Goal: Transaction & Acquisition: Purchase product/service

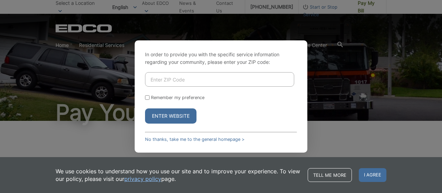
click at [234, 81] on input "Enter ZIP Code" at bounding box center [219, 79] width 149 height 15
type input "91901"
click at [184, 119] on button "Enter Website" at bounding box center [170, 115] width 51 height 15
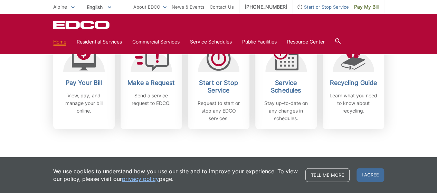
scroll to position [207, 0]
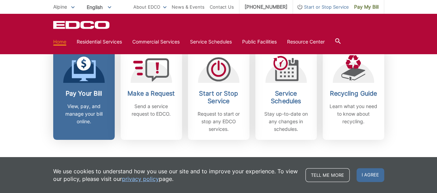
click at [88, 122] on p "View, pay, and manage your bill online." at bounding box center [83, 114] width 51 height 23
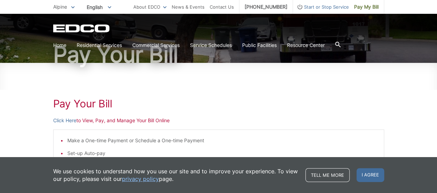
scroll to position [69, 0]
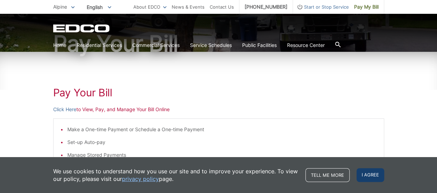
click at [366, 176] on span "I agree" at bounding box center [370, 175] width 28 height 14
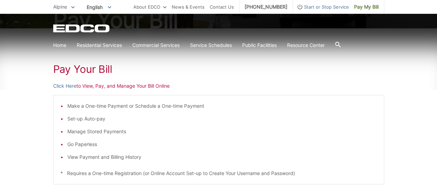
scroll to position [104, 0]
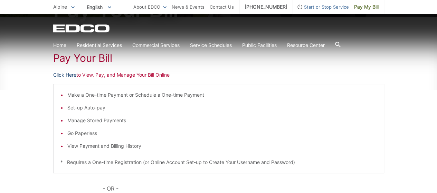
click at [70, 75] on link "Click Here" at bounding box center [64, 75] width 23 height 8
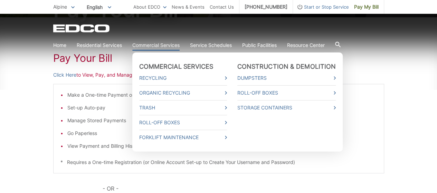
click at [156, 45] on link "Commercial Services" at bounding box center [155, 45] width 47 height 8
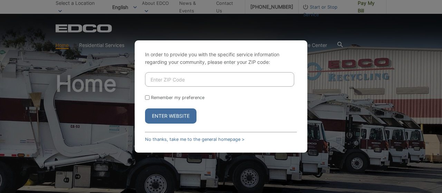
click at [214, 82] on input "Enter ZIP Code" at bounding box center [219, 79] width 149 height 15
type input "92075"
click at [179, 115] on button "Enter Website" at bounding box center [170, 115] width 51 height 15
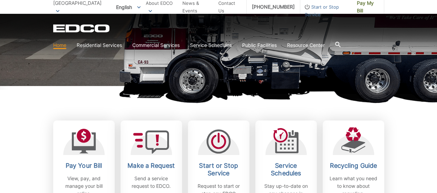
scroll to position [173, 0]
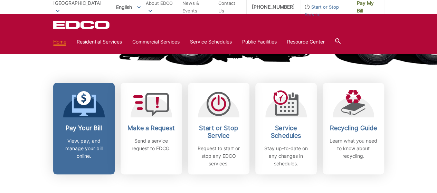
click at [95, 150] on p "View, pay, and manage your bill online." at bounding box center [83, 148] width 51 height 23
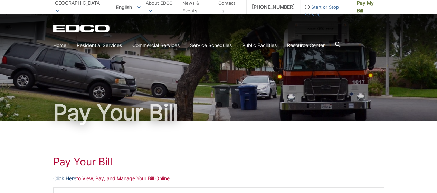
click at [72, 179] on link "Click Here" at bounding box center [64, 179] width 23 height 8
